Goal: Information Seeking & Learning: Find specific fact

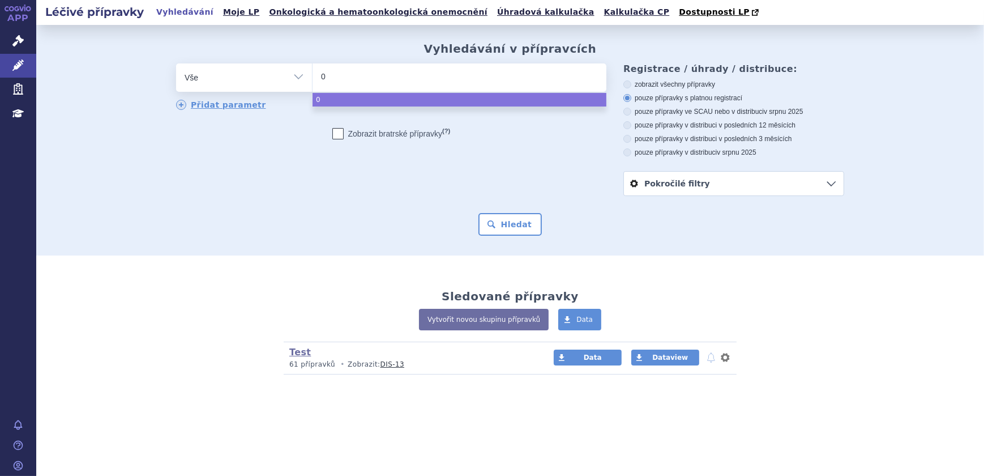
type input "01"
type input "0100"
type input "01001"
type input "010010"
type input "0100106"
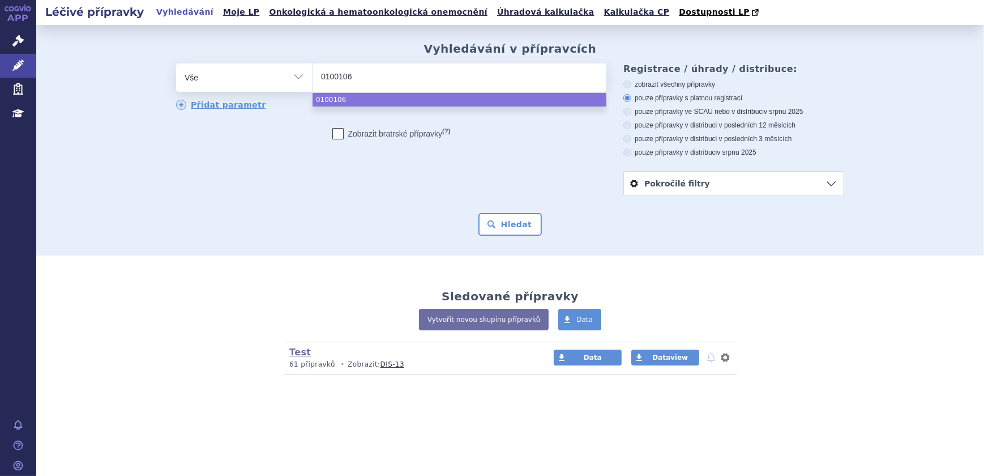
drag, startPoint x: 365, startPoint y: 98, endPoint x: 418, endPoint y: 121, distance: 58.6
select select "0100106"
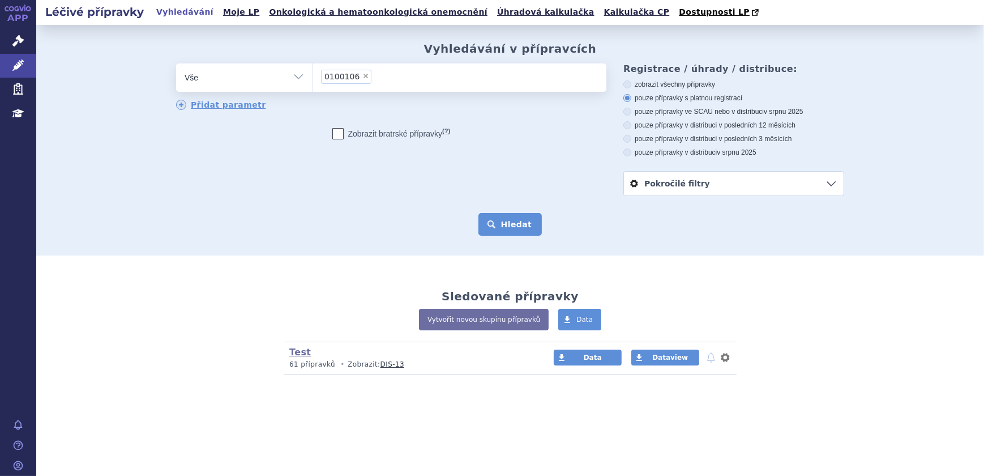
click at [511, 224] on button "Hledat" at bounding box center [510, 224] width 64 height 23
